Goal: Book appointment/travel/reservation: Book appointment/travel/reservation

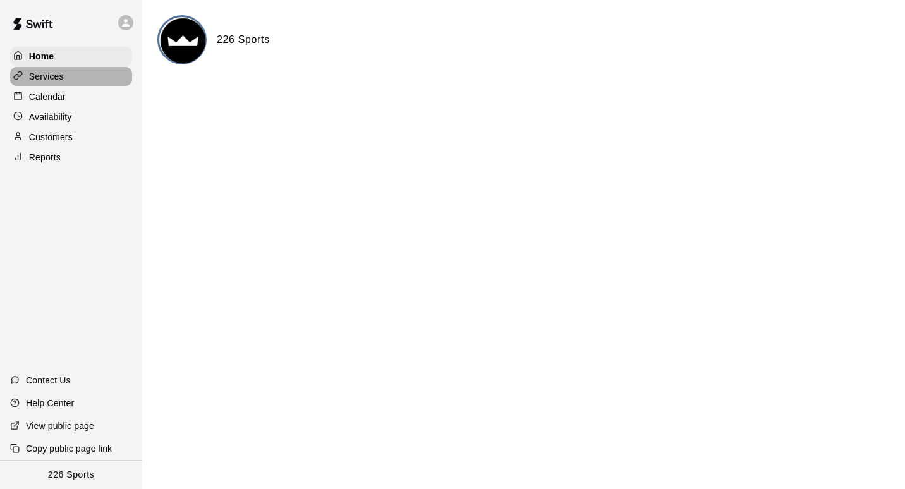
click at [57, 75] on p "Services" at bounding box center [46, 76] width 35 height 13
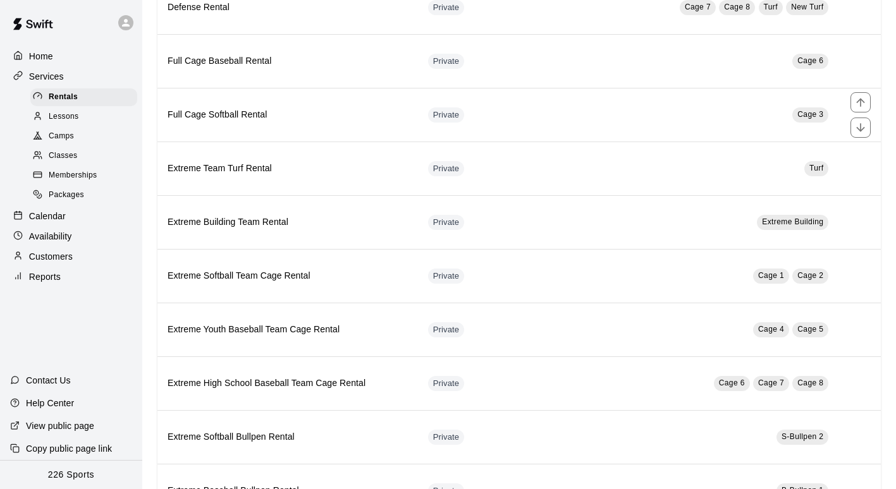
scroll to position [434, 0]
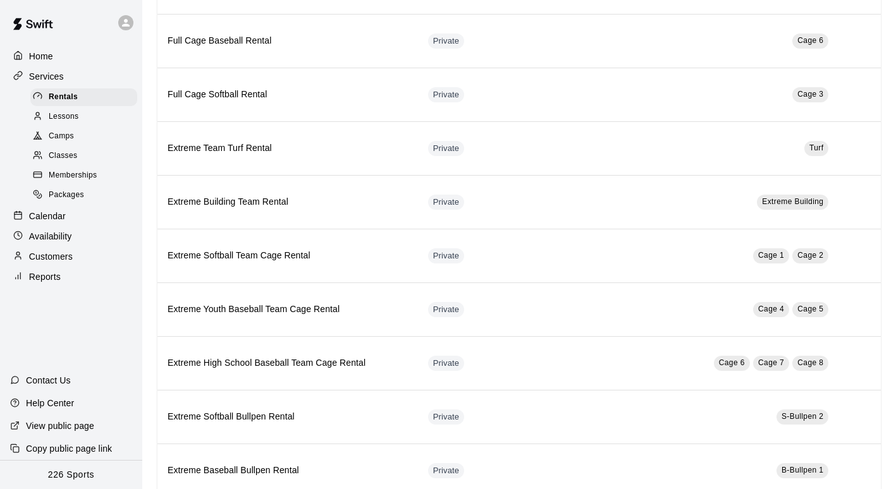
click at [84, 122] on div "Lessons" at bounding box center [83, 117] width 107 height 18
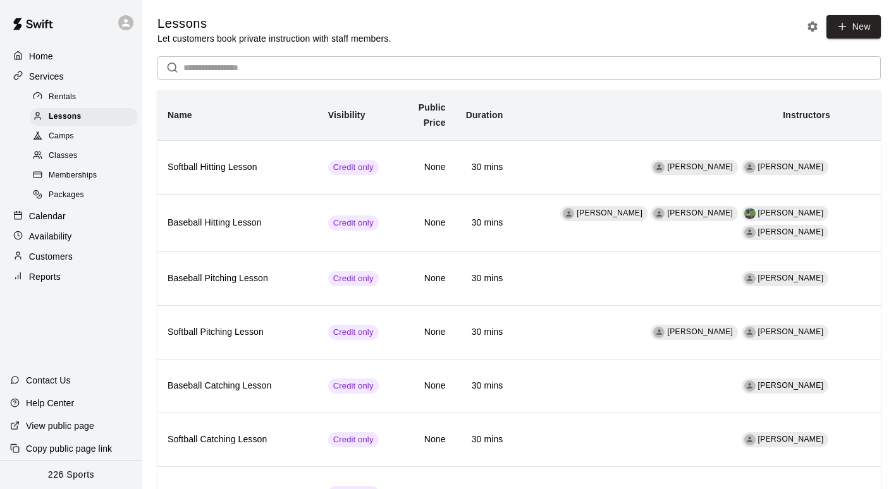
click at [90, 155] on div "Classes" at bounding box center [83, 156] width 107 height 18
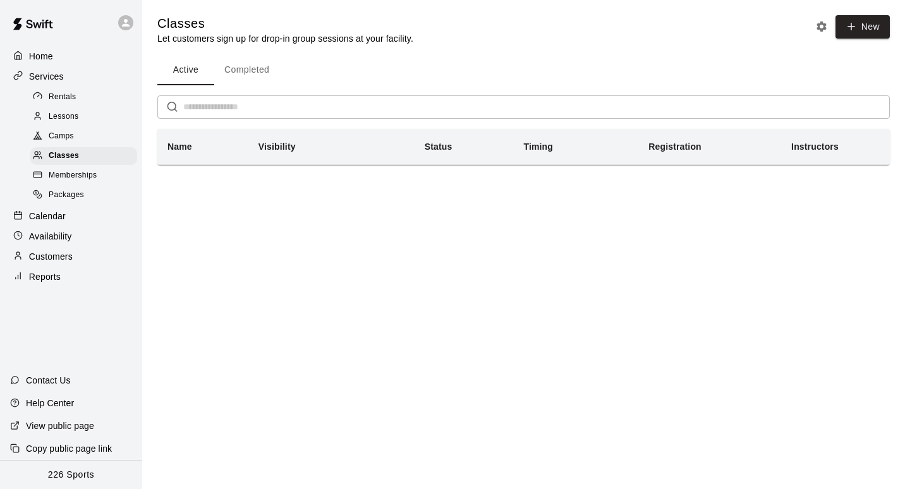
click at [92, 111] on div "Lessons" at bounding box center [83, 117] width 107 height 18
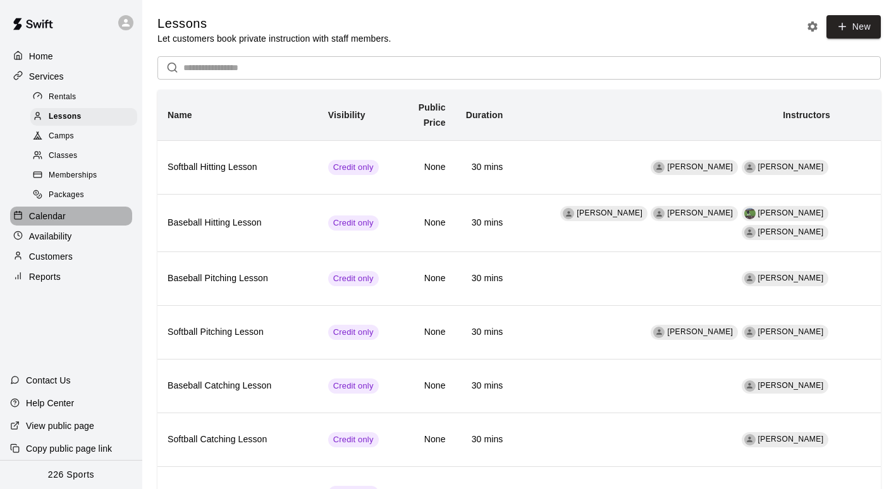
click at [70, 224] on div "Calendar" at bounding box center [71, 216] width 122 height 19
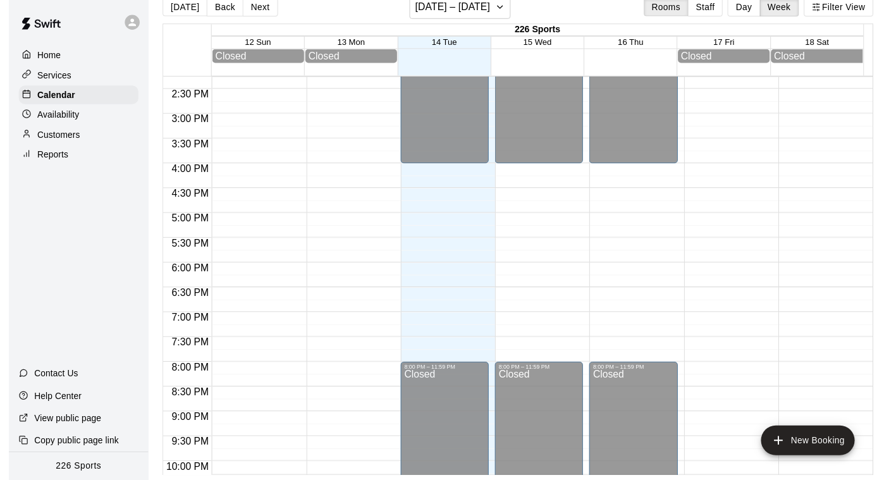
scroll to position [722, 0]
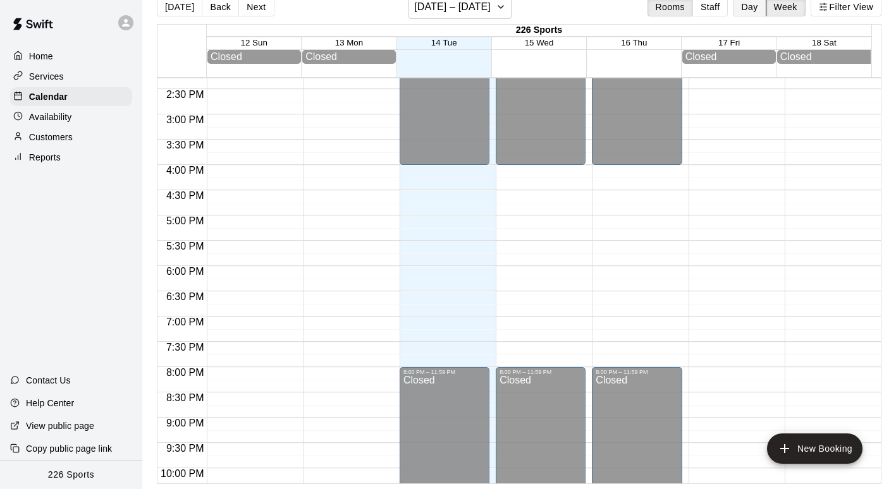
click at [749, 12] on button "Day" at bounding box center [749, 6] width 33 height 19
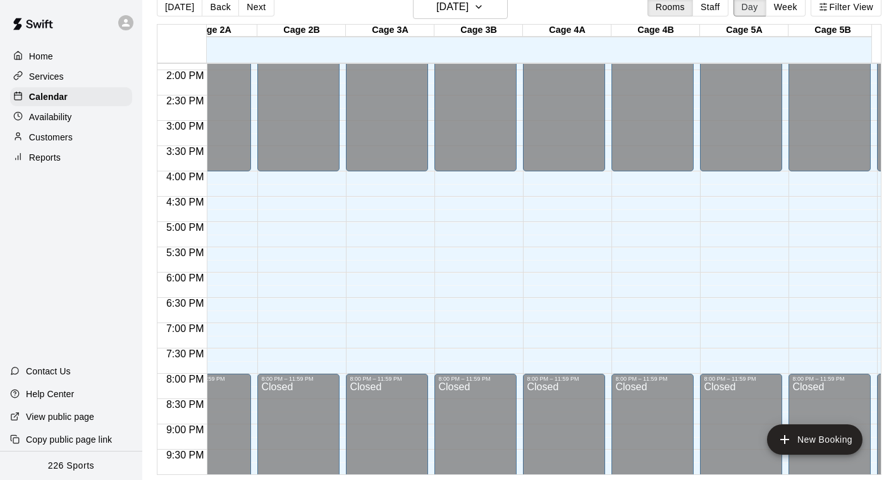
scroll to position [0, 375]
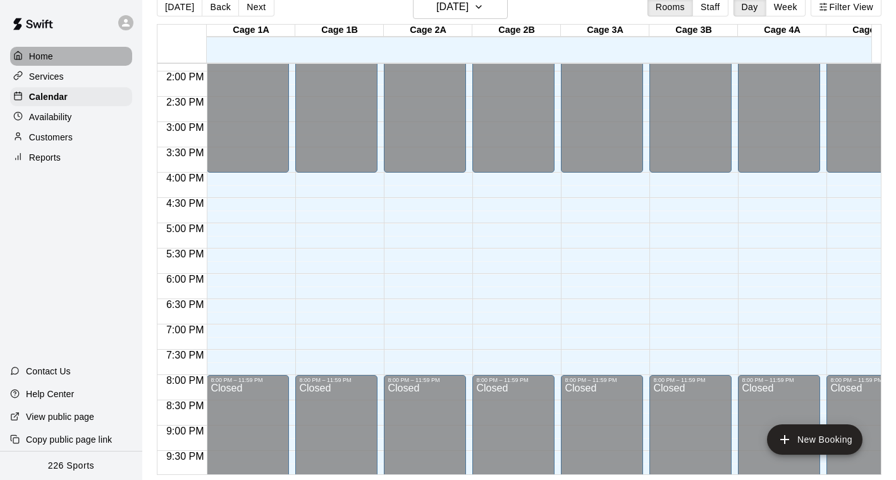
click at [74, 49] on div "Home" at bounding box center [71, 56] width 122 height 19
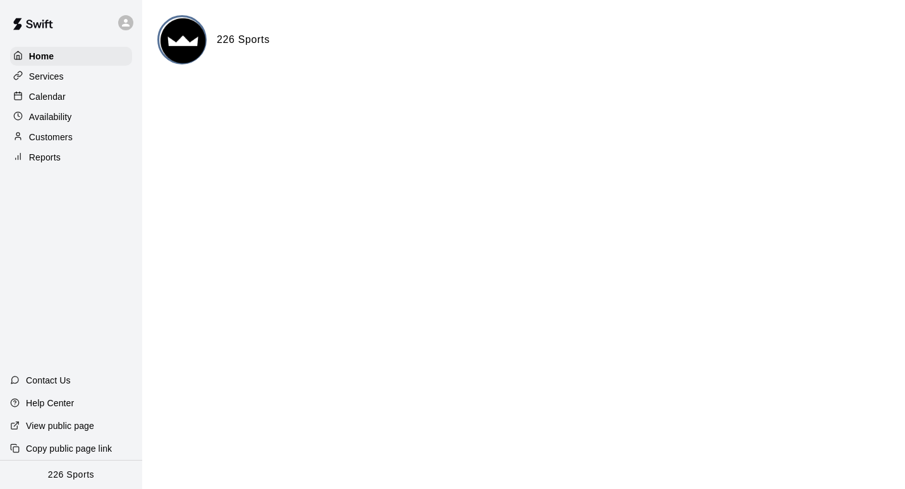
click at [51, 92] on div "Calendar" at bounding box center [71, 96] width 122 height 19
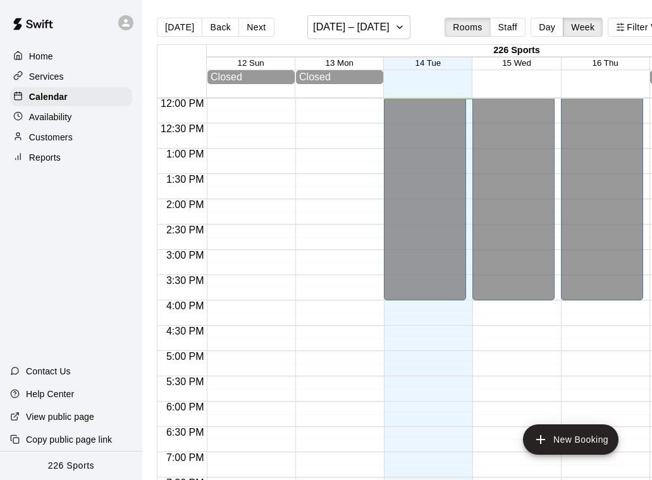
click at [271, 25] on div "[DATE] Back Next [DATE] – [DATE] Rooms Staff Day Week Filter View" at bounding box center [418, 29] width 522 height 29
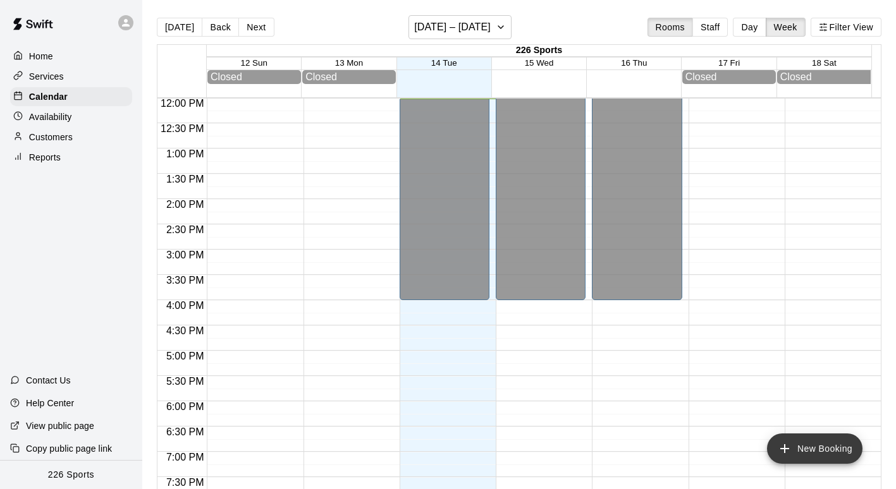
click at [806, 458] on button "New Booking" at bounding box center [814, 449] width 95 height 30
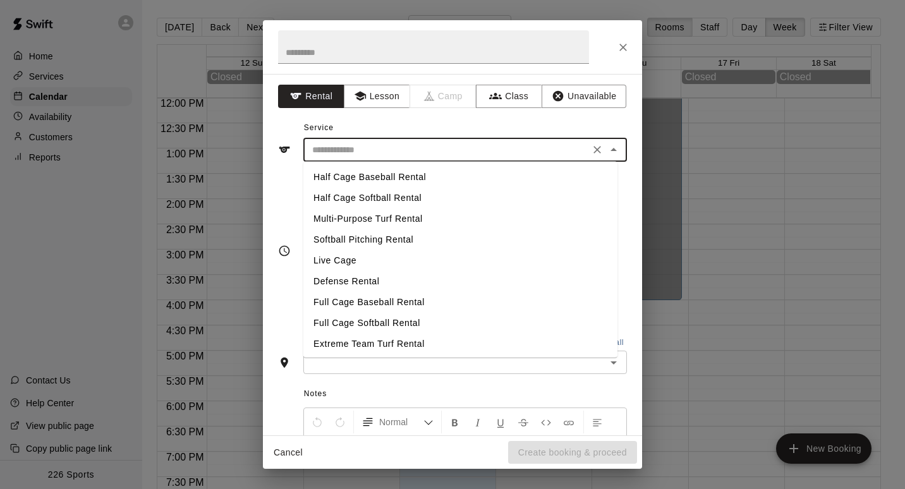
click at [377, 151] on input "text" at bounding box center [446, 150] width 279 height 16
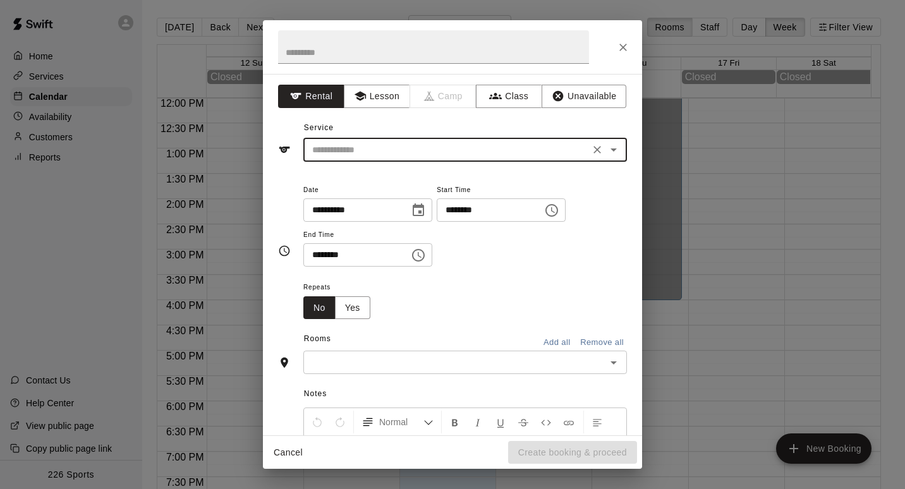
click at [564, 291] on div "Repeats No Yes" at bounding box center [465, 299] width 324 height 40
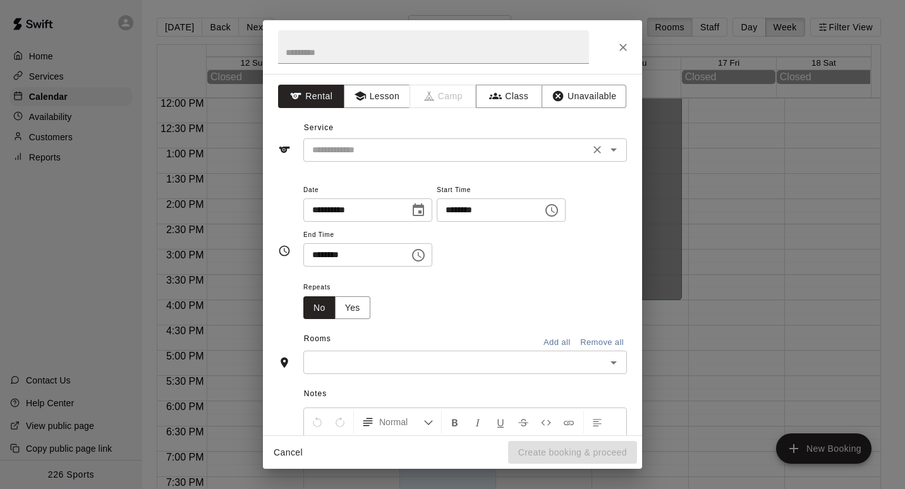
click at [607, 149] on icon "Open" at bounding box center [613, 149] width 15 height 15
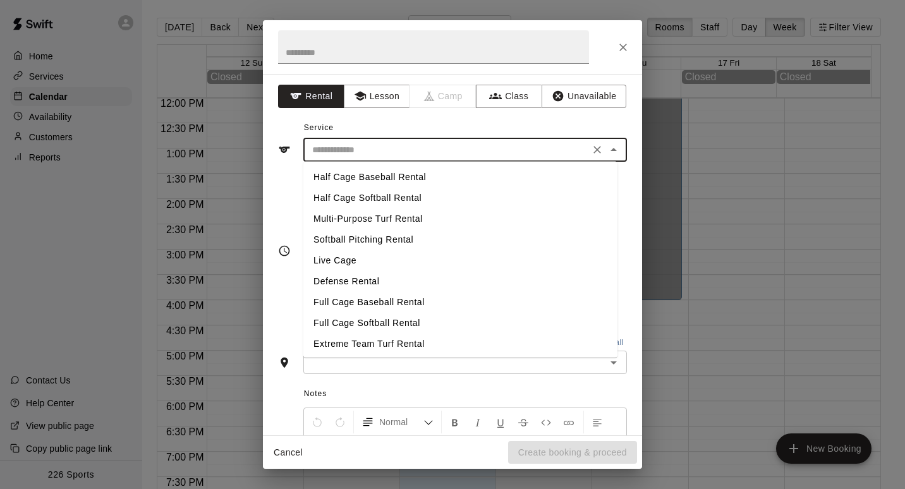
scroll to position [127, 0]
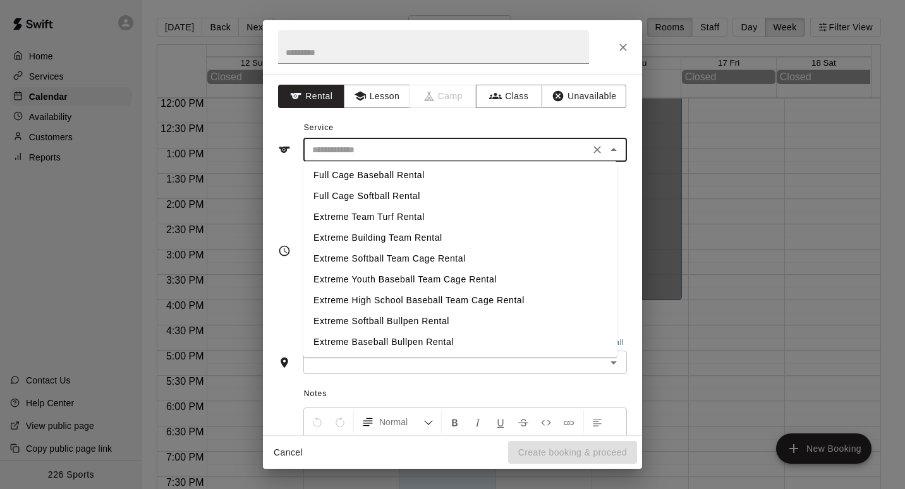
click at [461, 257] on li "Extreme Softball Team Cage Rental" at bounding box center [460, 258] width 314 height 21
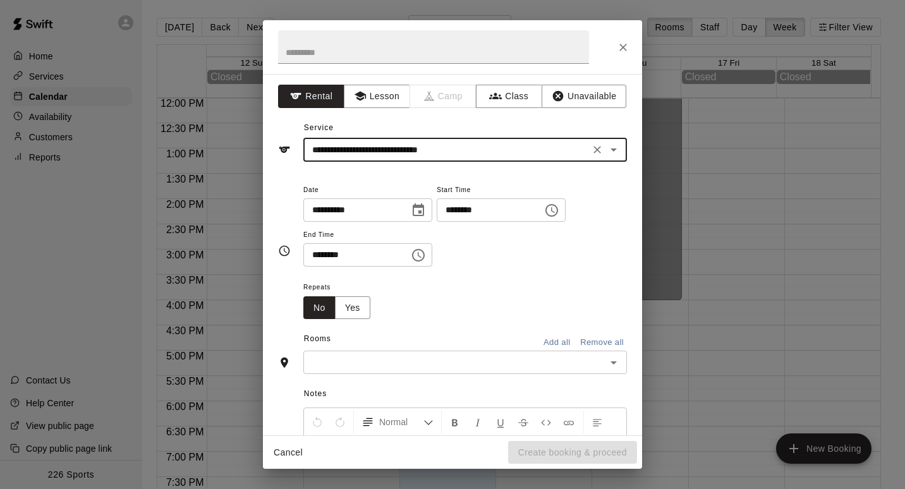
click at [401, 367] on input "text" at bounding box center [454, 363] width 295 height 16
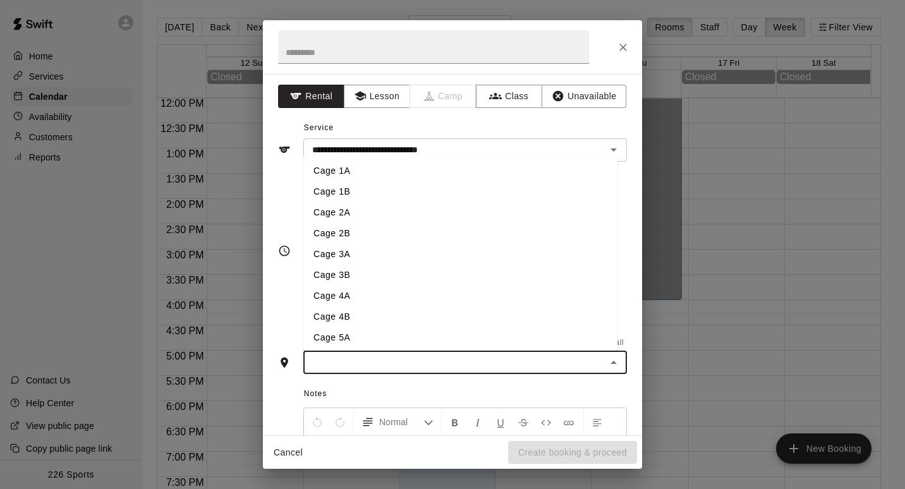
scroll to position [315, 0]
click at [396, 286] on li "Extreme Building" at bounding box center [460, 294] width 314 height 21
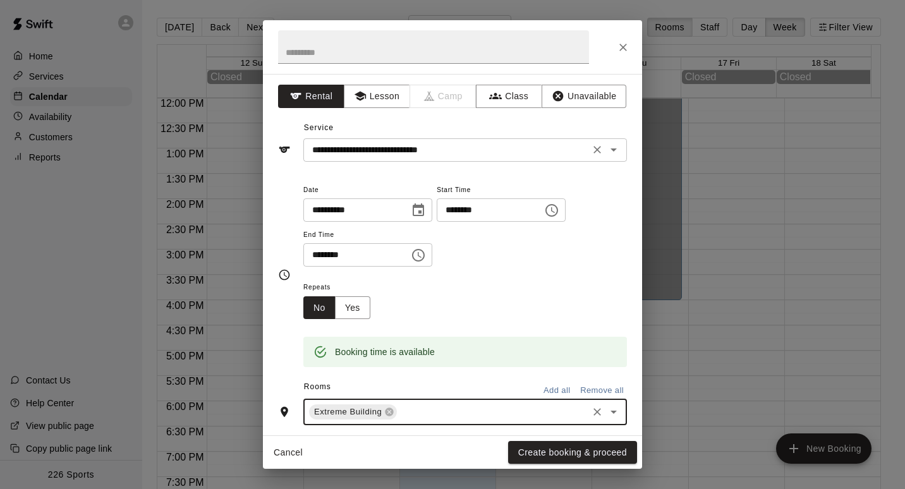
click at [502, 157] on input "**********" at bounding box center [446, 150] width 279 height 16
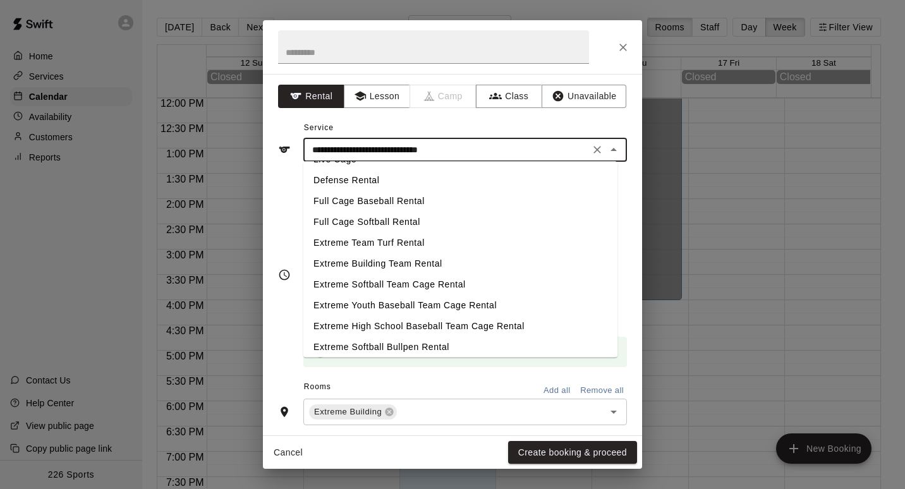
scroll to position [127, 0]
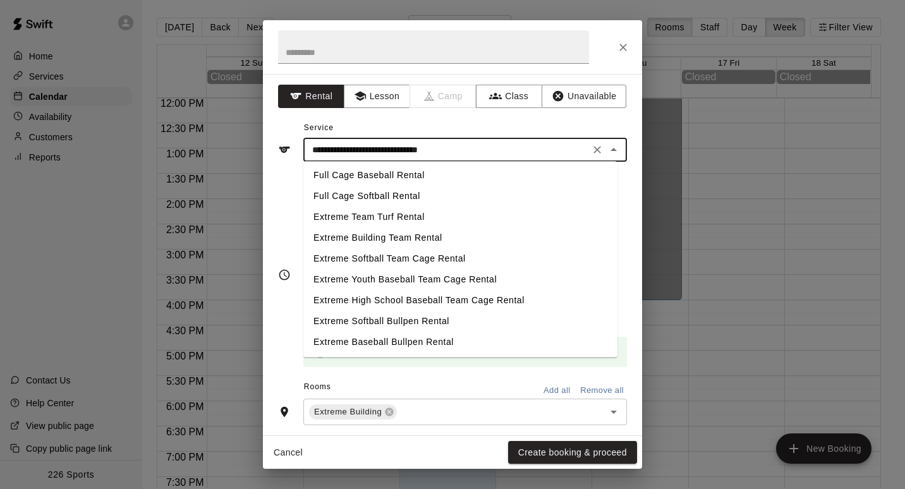
click at [268, 320] on div "**********" at bounding box center [452, 255] width 379 height 362
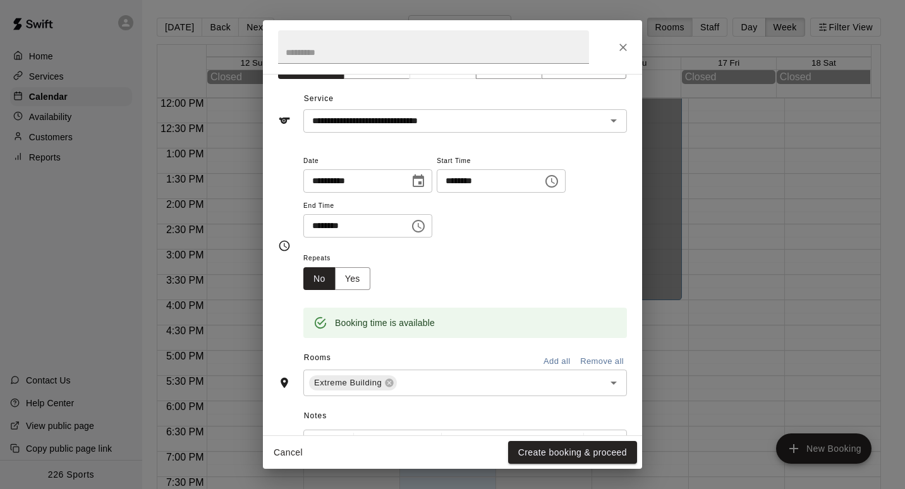
scroll to position [23, 0]
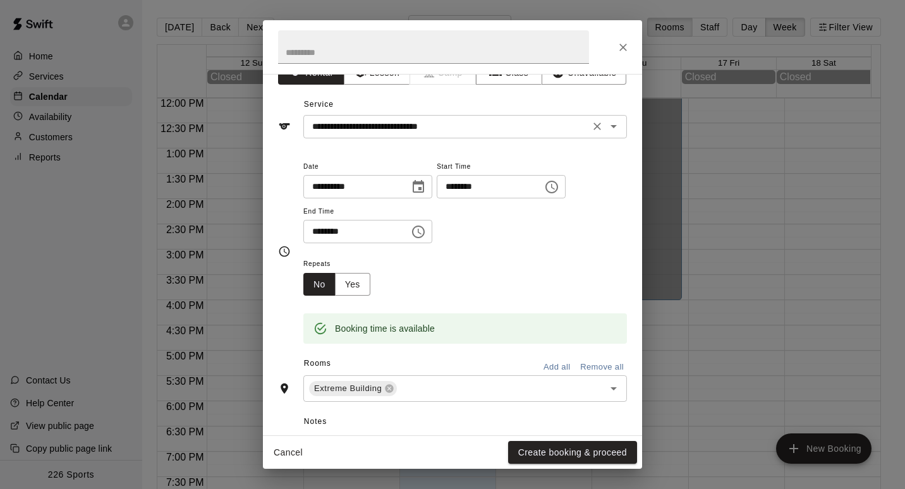
click at [502, 137] on div "**********" at bounding box center [465, 126] width 324 height 23
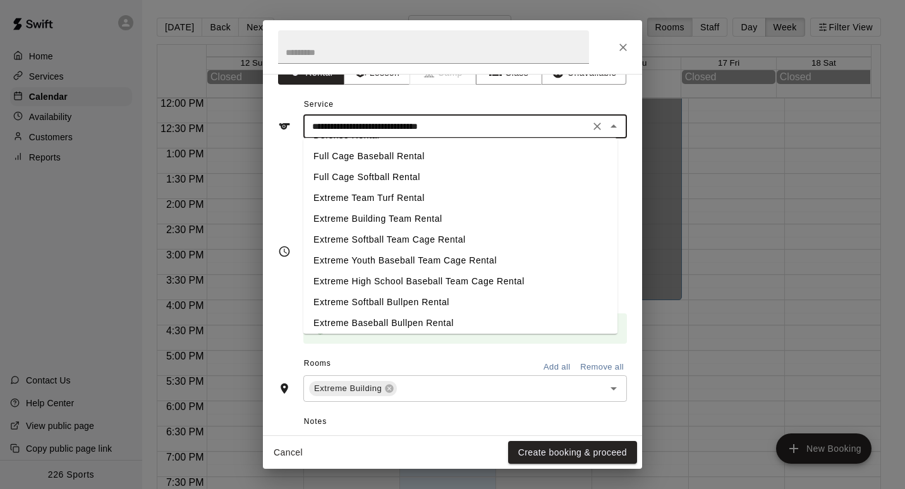
scroll to position [127, 0]
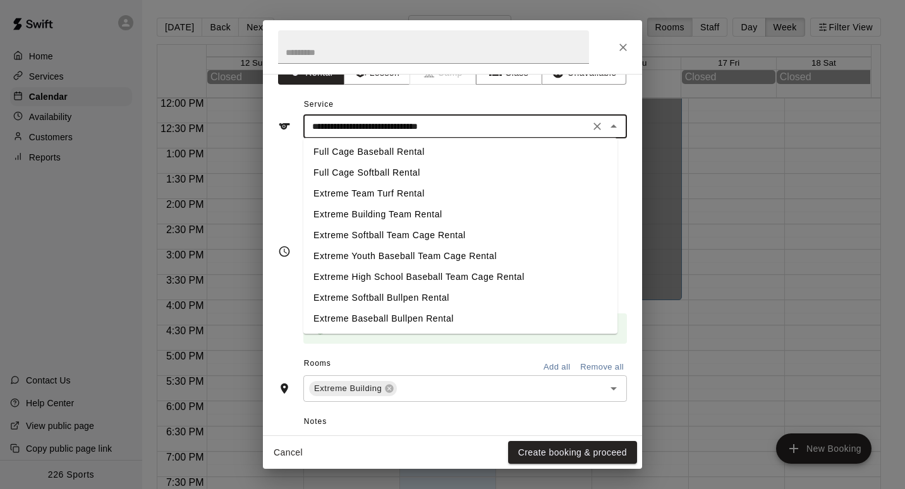
click at [435, 212] on li "Extreme Building Team Rental" at bounding box center [460, 214] width 314 height 21
type input "**********"
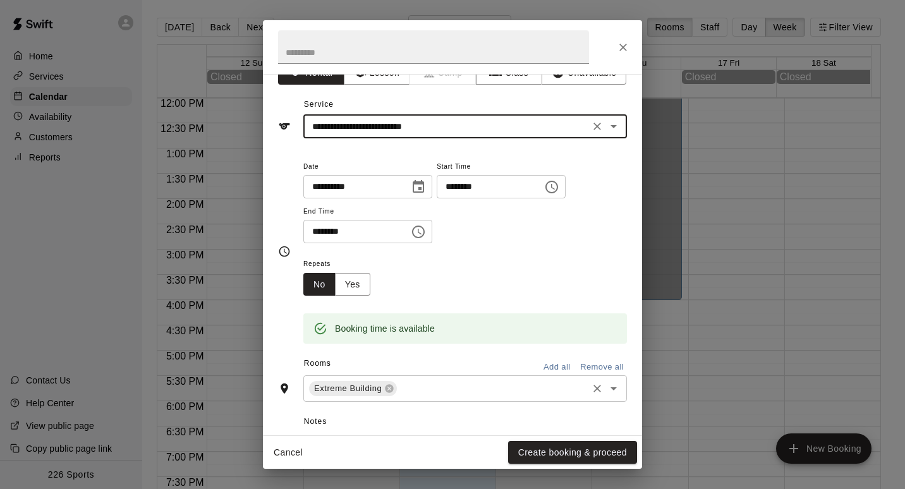
click at [413, 386] on input "text" at bounding box center [492, 389] width 187 height 16
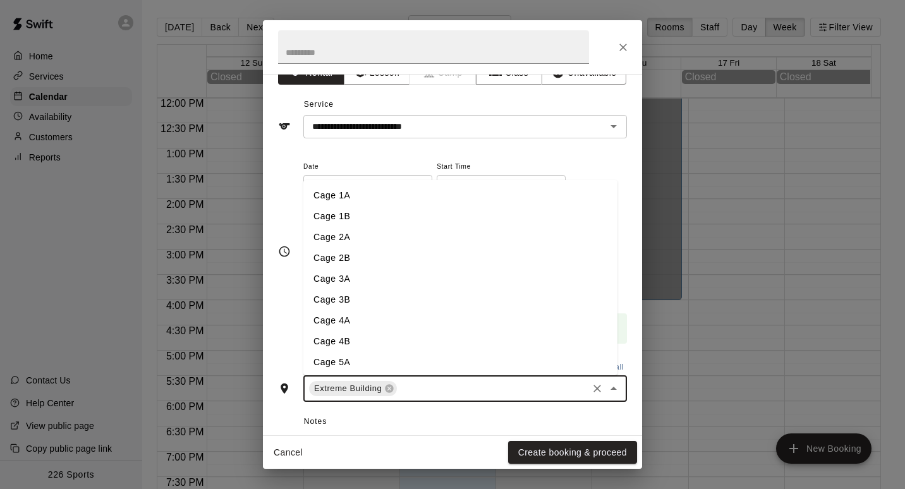
click at [372, 198] on li "Cage 1A" at bounding box center [460, 195] width 314 height 21
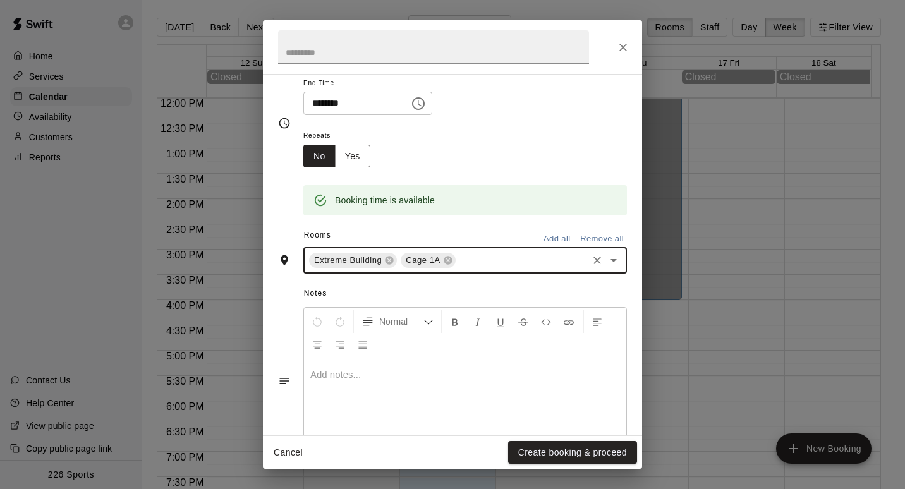
scroll to position [161, 0]
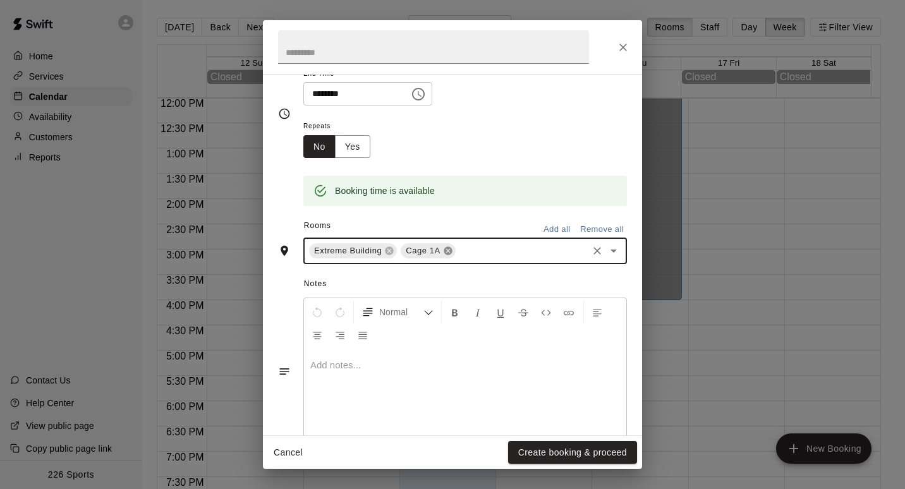
click at [445, 252] on icon at bounding box center [448, 251] width 10 height 10
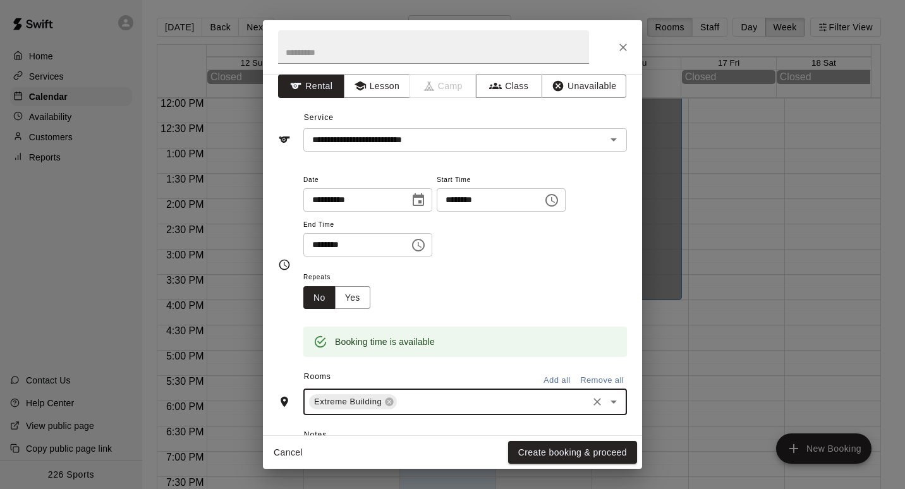
scroll to position [0, 0]
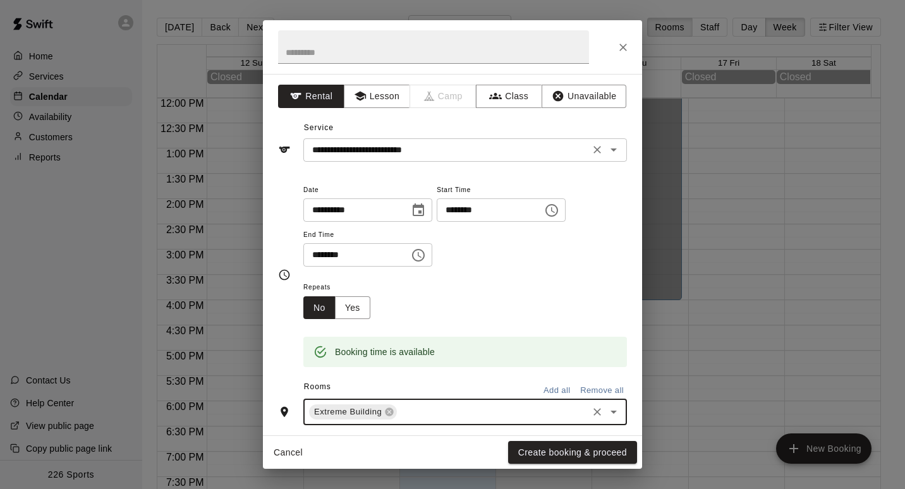
click at [448, 144] on input "**********" at bounding box center [446, 150] width 279 height 16
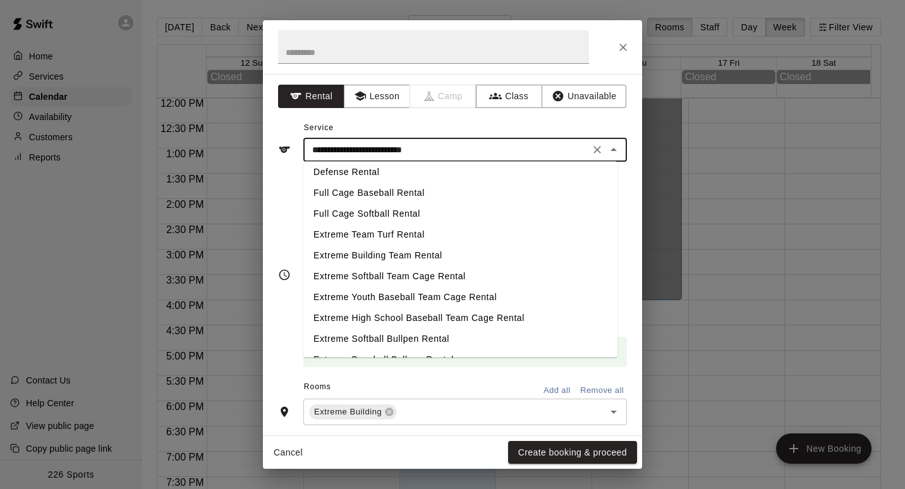
scroll to position [110, 0]
click at [415, 131] on div "**********" at bounding box center [452, 140] width 349 height 44
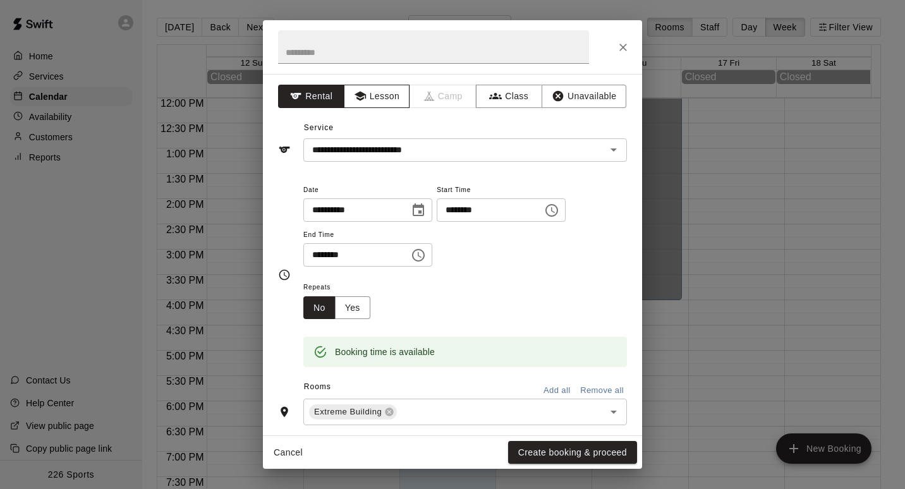
click at [389, 99] on button "Lesson" at bounding box center [377, 96] width 66 height 23
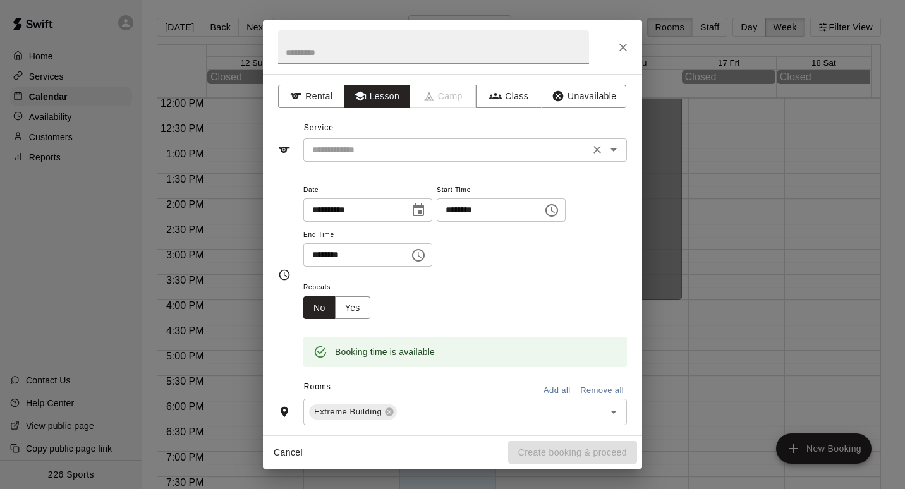
click at [449, 156] on input "text" at bounding box center [446, 150] width 279 height 16
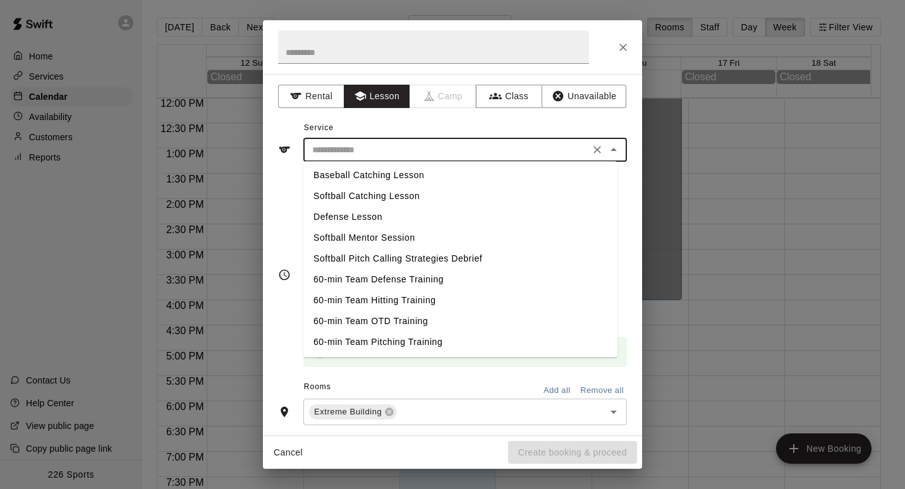
scroll to position [0, 0]
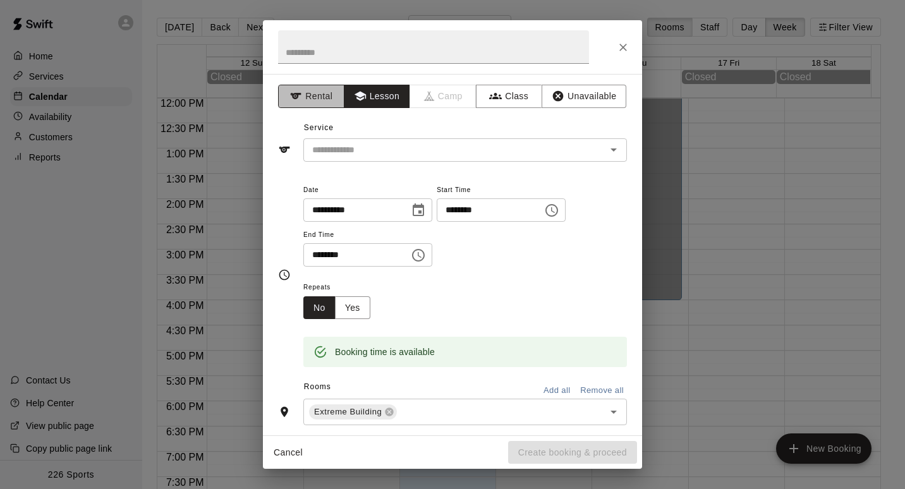
click at [329, 94] on button "Rental" at bounding box center [311, 96] width 66 height 23
click at [386, 157] on input "text" at bounding box center [446, 150] width 279 height 16
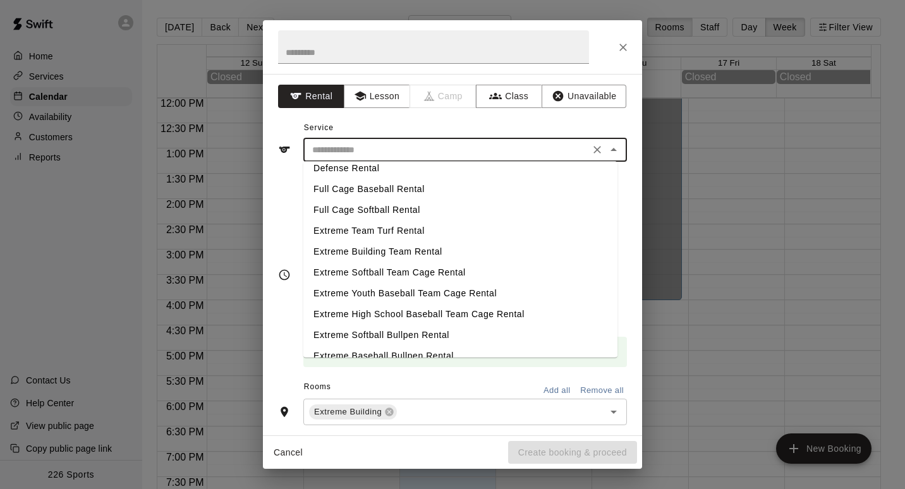
scroll to position [127, 0]
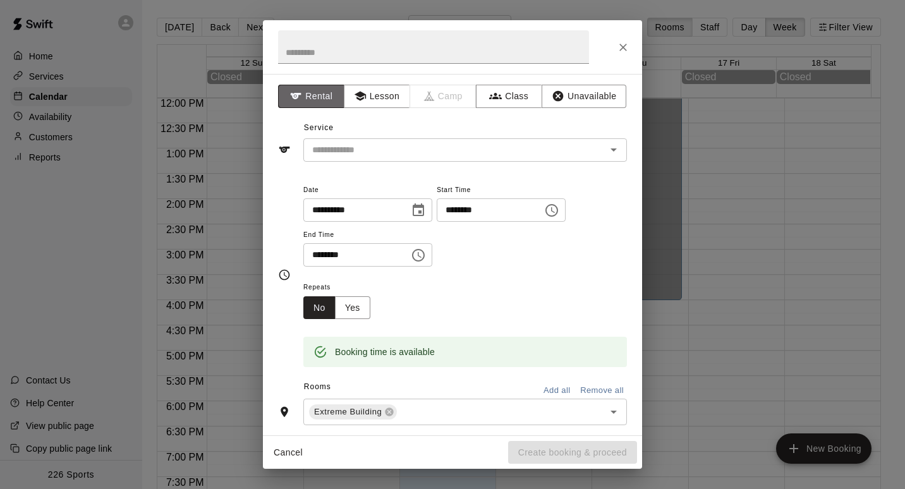
click at [323, 100] on button "Rental" at bounding box center [311, 96] width 66 height 23
click at [348, 147] on input "text" at bounding box center [446, 150] width 279 height 16
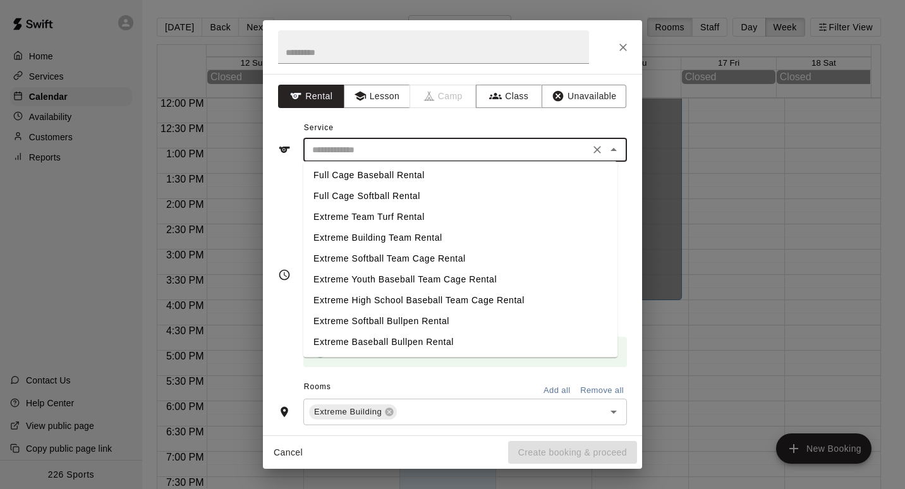
click at [414, 192] on li "Full Cage Softball Rental" at bounding box center [460, 196] width 314 height 21
type input "**********"
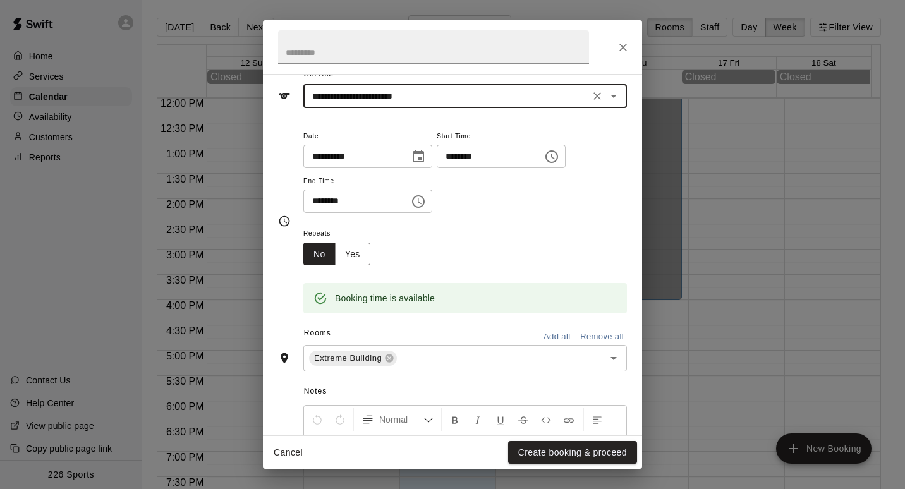
scroll to position [53, 0]
click at [431, 161] on button "Choose date, selected date is Oct 14, 2025" at bounding box center [418, 157] width 25 height 25
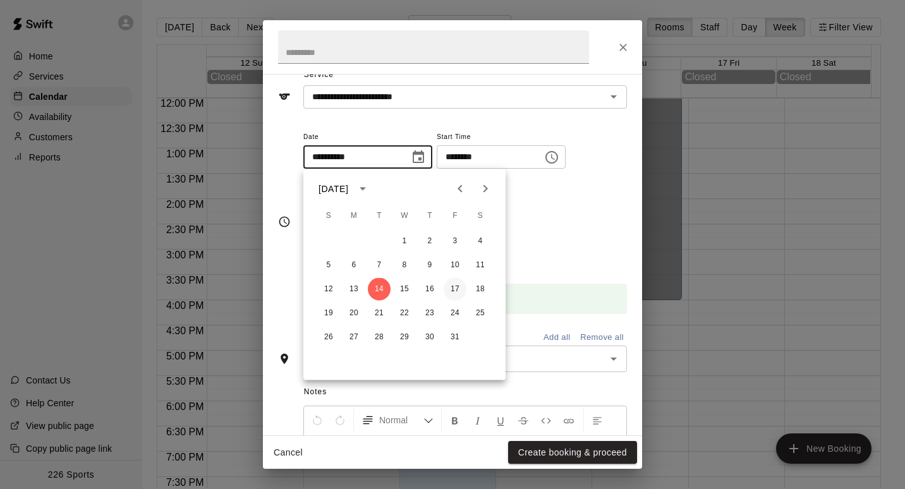
click at [454, 288] on button "17" at bounding box center [455, 289] width 23 height 23
type input "**********"
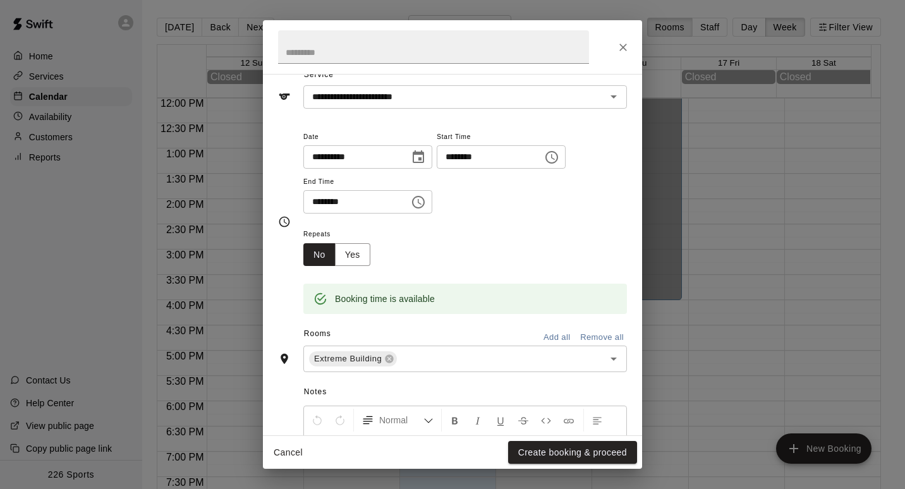
click at [559, 161] on icon "Choose time, selected time is 12:00 PM" at bounding box center [551, 157] width 15 height 15
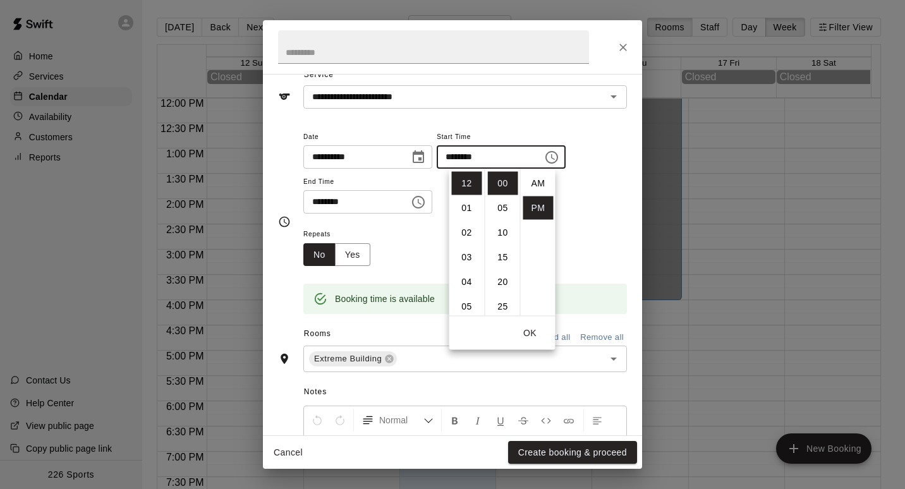
scroll to position [23, 0]
click at [463, 301] on li "05" at bounding box center [467, 306] width 30 height 23
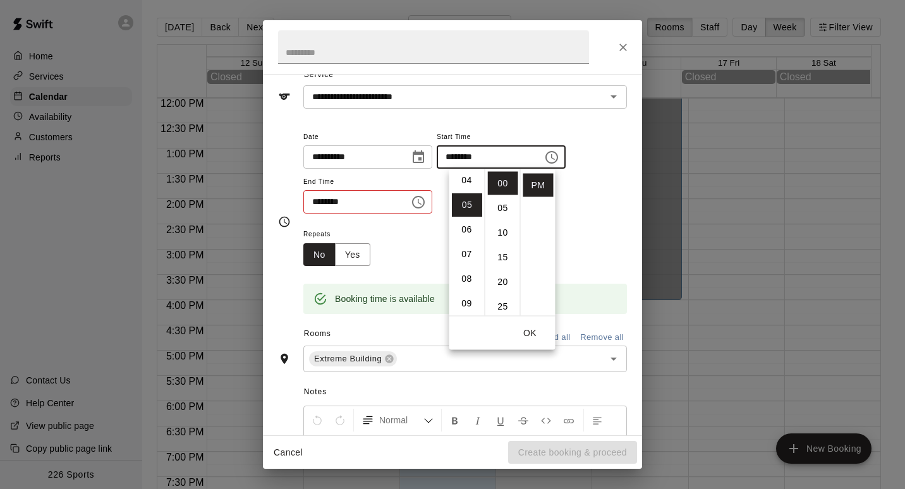
scroll to position [123, 0]
click at [559, 161] on icon "Choose time, selected time is 5:00 PM" at bounding box center [551, 157] width 15 height 15
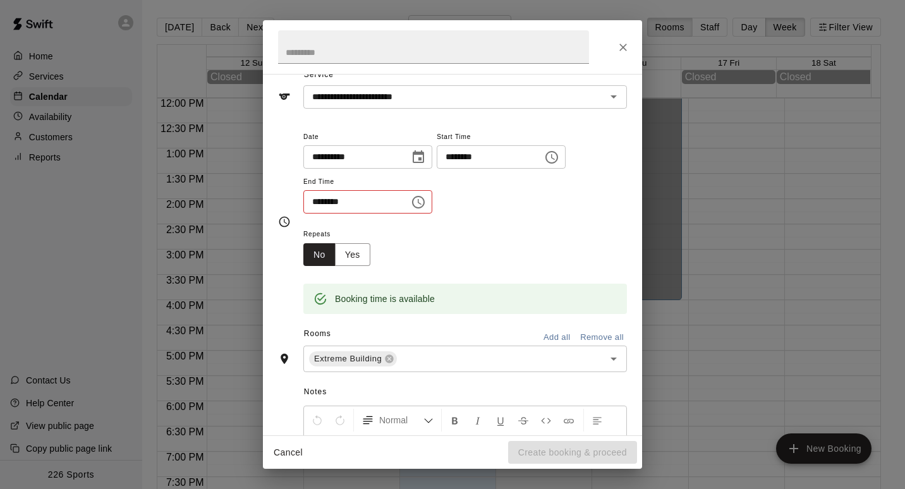
click at [559, 155] on icon "Choose time, selected time is 5:00 PM" at bounding box center [551, 157] width 15 height 15
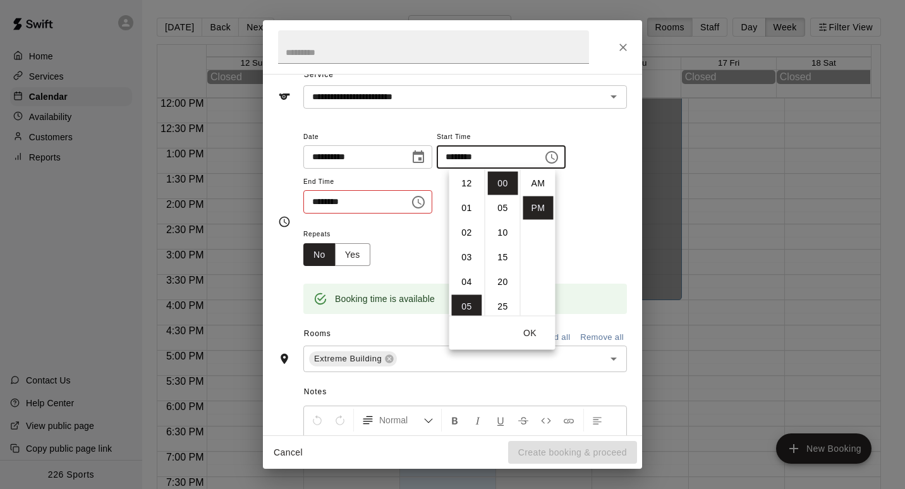
scroll to position [23, 0]
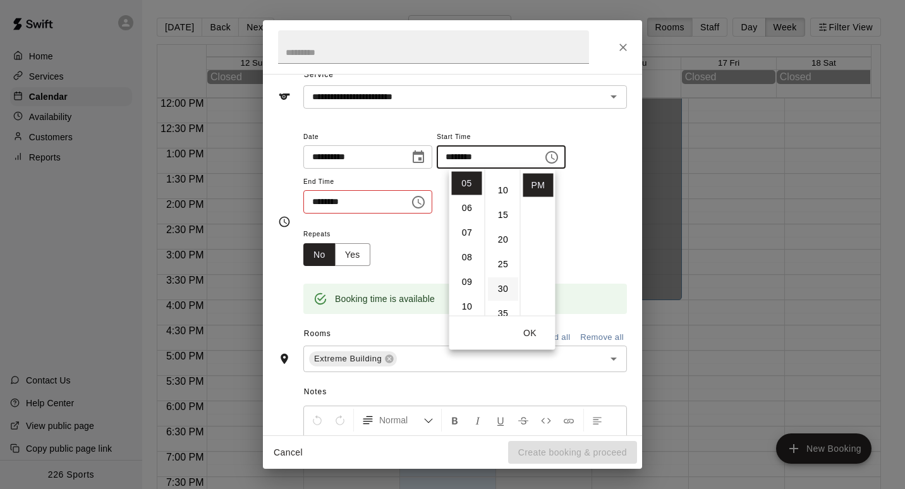
click at [506, 286] on li "30" at bounding box center [503, 288] width 30 height 23
click at [499, 186] on li "00" at bounding box center [503, 183] width 30 height 23
type input "********"
click at [426, 204] on icon "Choose time, selected time is 12:30 PM" at bounding box center [418, 202] width 15 height 15
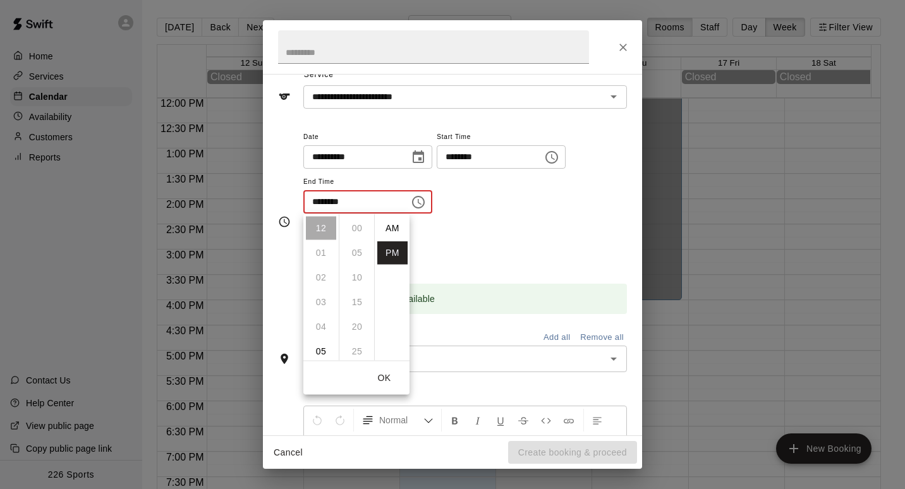
scroll to position [23, 0]
click at [322, 331] on li "06" at bounding box center [321, 329] width 30 height 23
type input "********"
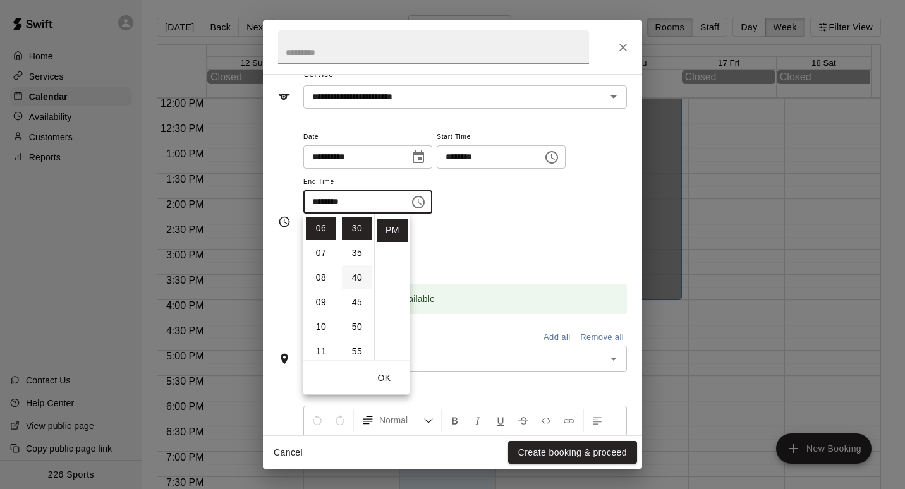
scroll to position [0, 0]
click at [383, 372] on button "OK" at bounding box center [384, 378] width 40 height 23
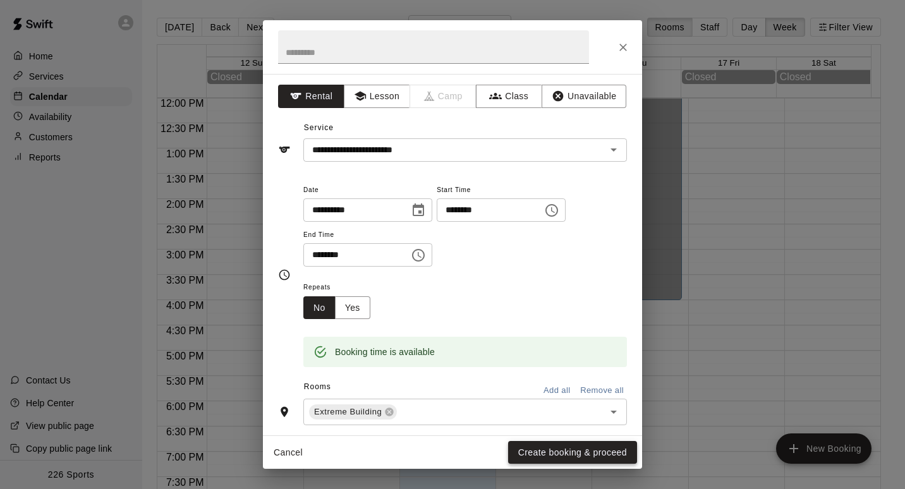
click at [555, 449] on button "Create booking & proceed" at bounding box center [572, 452] width 129 height 23
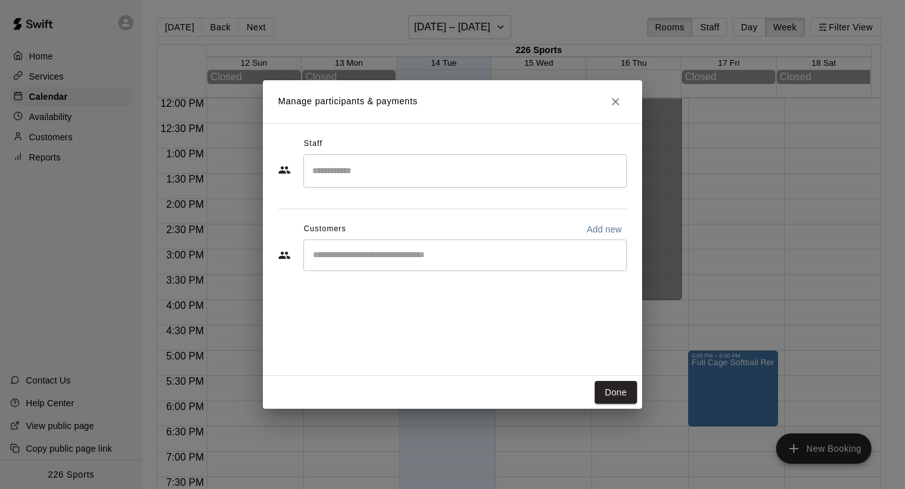
click at [475, 176] on input "Search staff" at bounding box center [465, 171] width 312 height 22
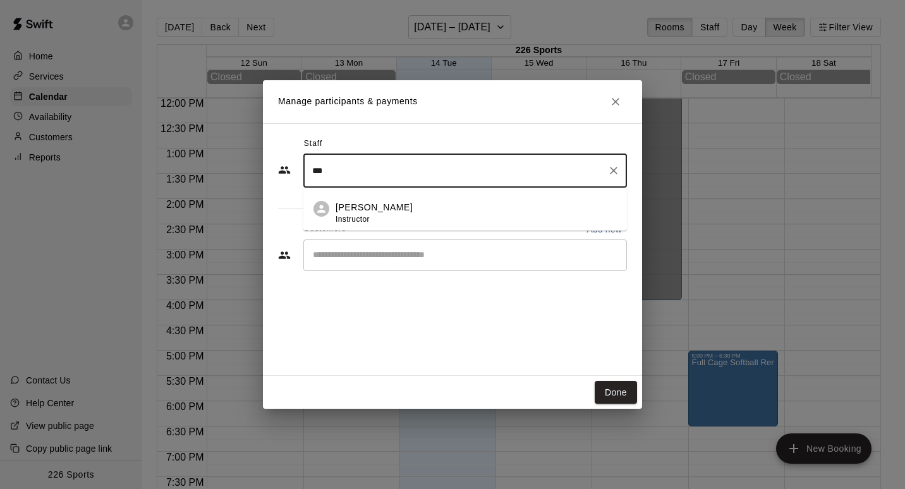
click at [419, 207] on div "[PERSON_NAME] Instructor" at bounding box center [476, 213] width 281 height 25
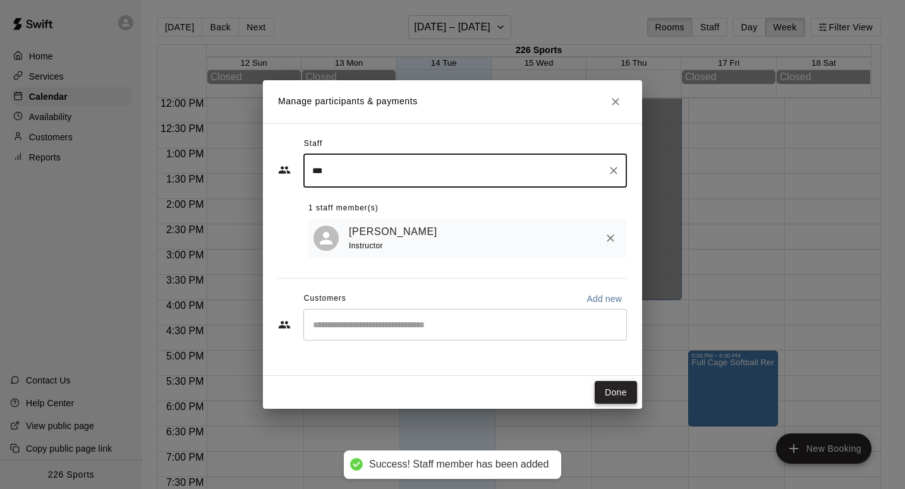
type input "***"
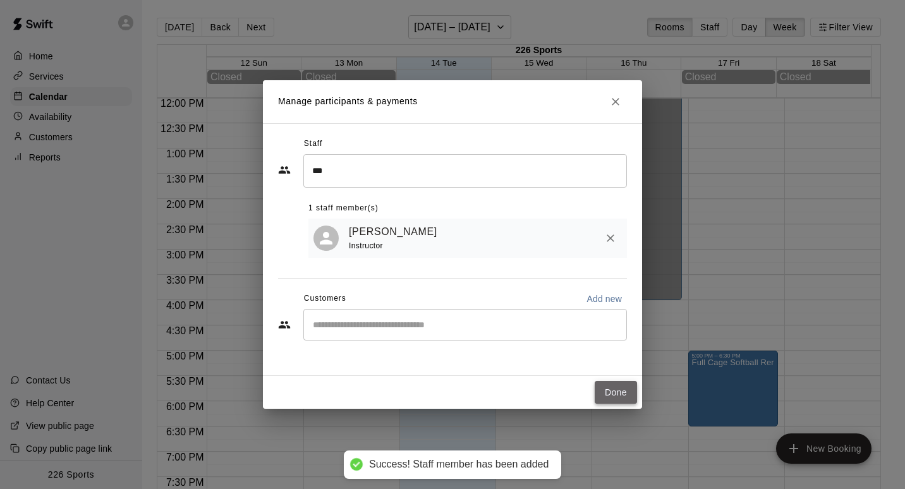
click at [621, 389] on button "Done" at bounding box center [616, 392] width 42 height 23
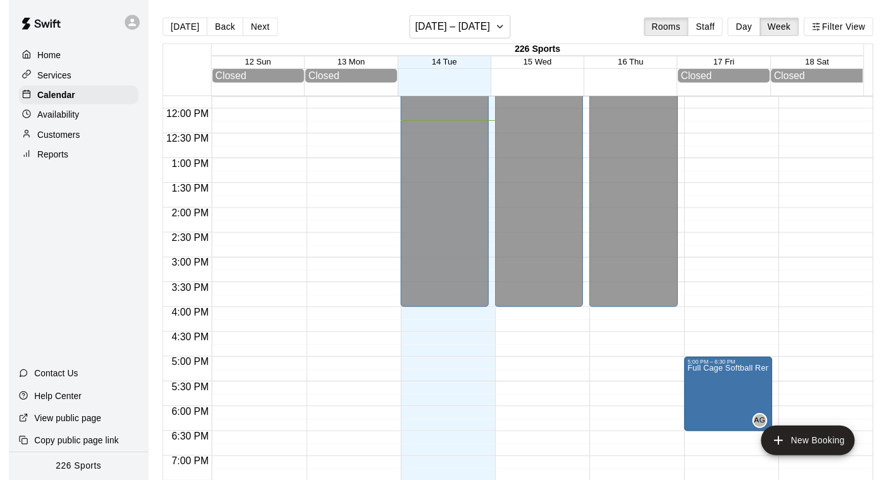
scroll to position [597, 0]
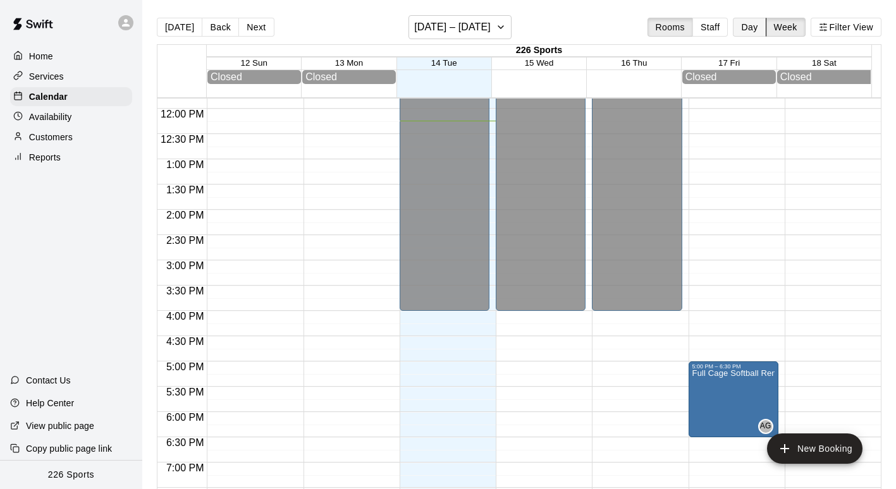
click at [748, 21] on button "Day" at bounding box center [749, 27] width 33 height 19
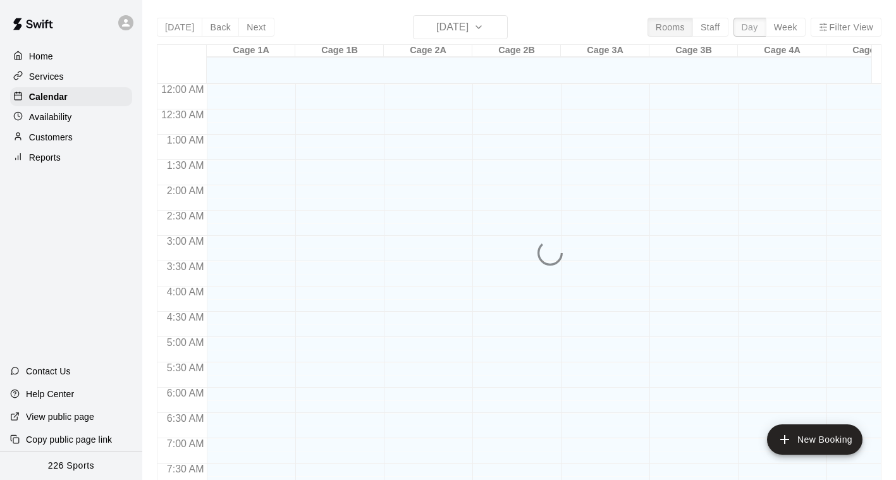
scroll to position [619, 0]
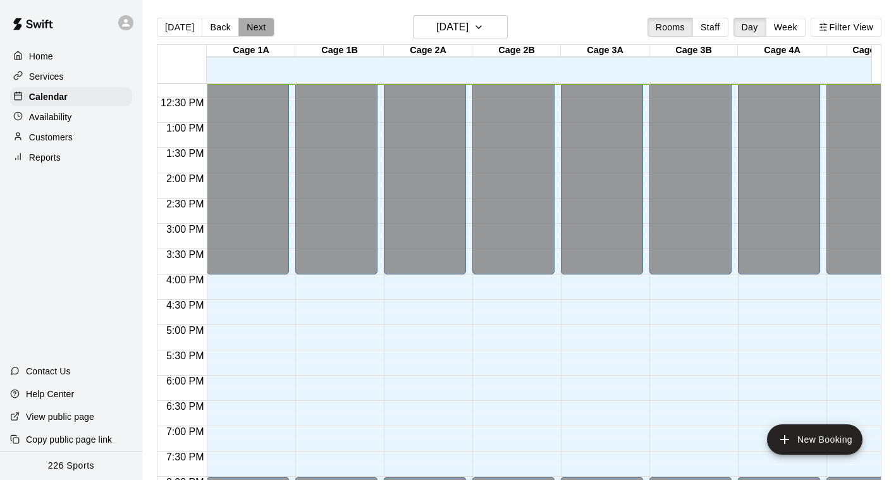
click at [253, 30] on button "Next" at bounding box center [255, 27] width 35 height 19
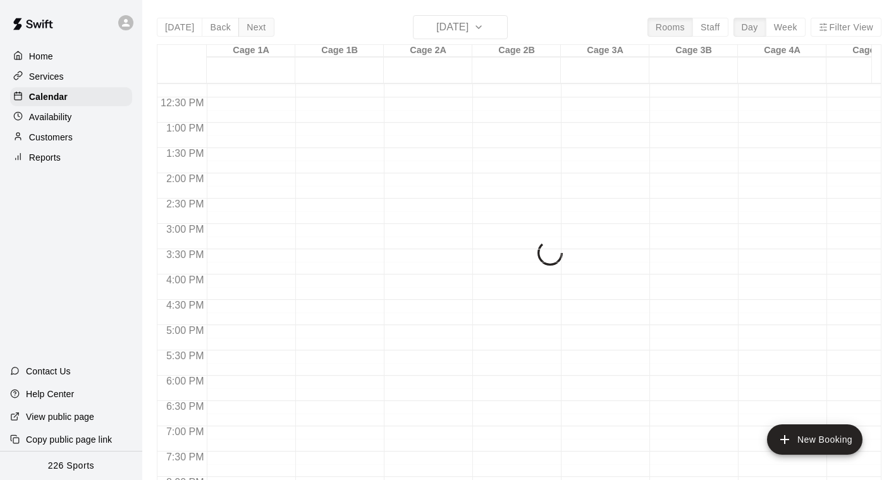
click at [253, 30] on div "[DATE] Back [DATE][DATE] Rooms Staff Day Week Filter View Cage 1A 15 Wed Cage 1…" at bounding box center [519, 255] width 724 height 480
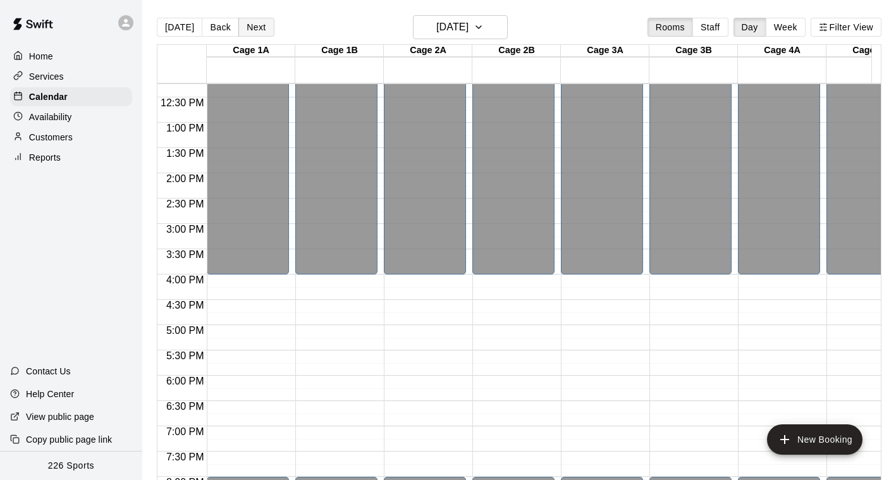
click at [253, 30] on button "Next" at bounding box center [255, 27] width 35 height 19
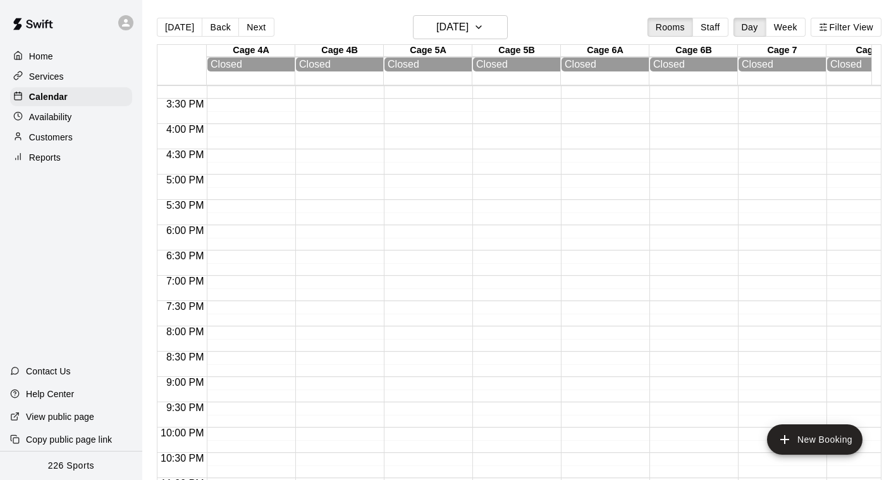
scroll to position [0, 579]
